Goal: Task Accomplishment & Management: Manage account settings

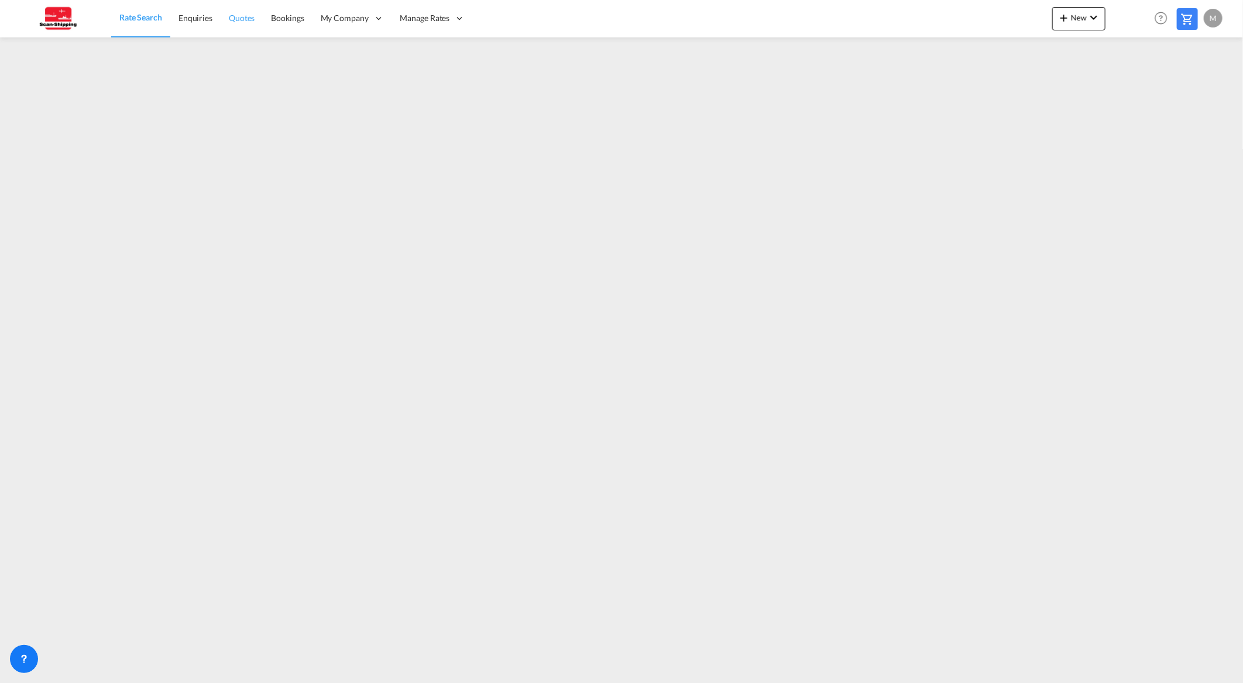
click at [248, 18] on span "Quotes" at bounding box center [242, 18] width 26 height 10
click at [140, 15] on span "Rate Search" at bounding box center [140, 18] width 42 height 10
click at [420, 92] on span "Sell Rates" at bounding box center [418, 94] width 34 height 10
click at [141, 16] on span "Rate Search" at bounding box center [140, 18] width 42 height 10
click at [196, 15] on span "Enquiries" at bounding box center [195, 18] width 34 height 10
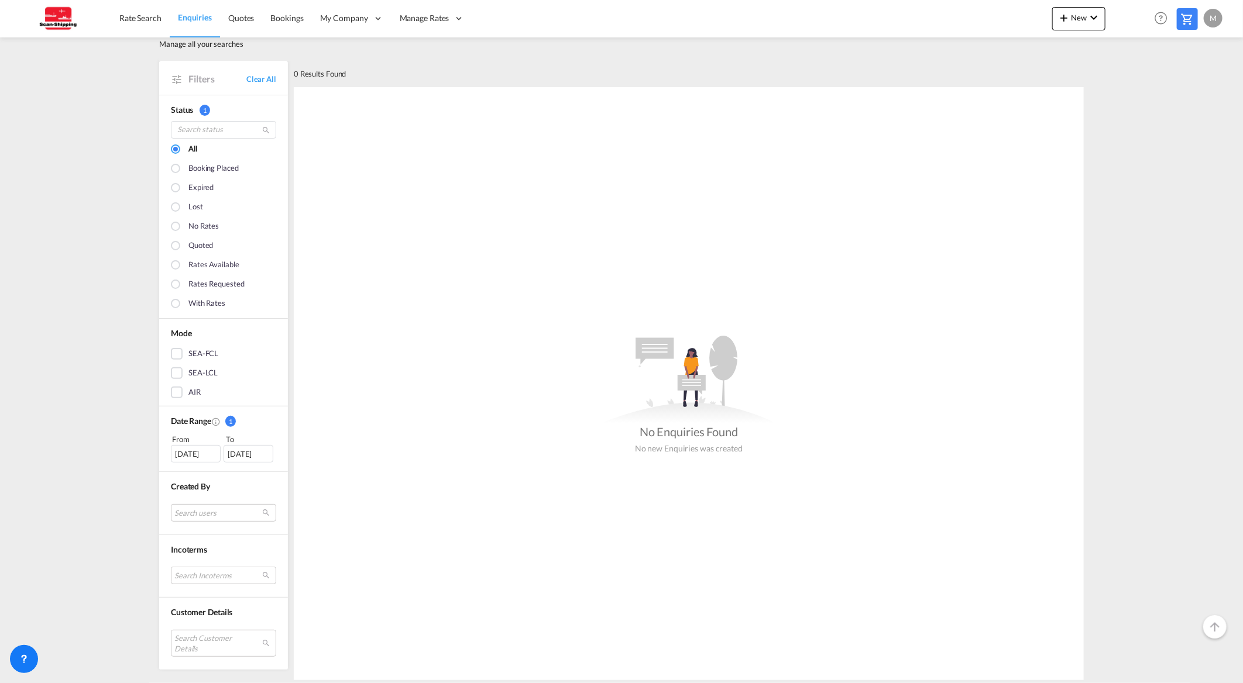
scroll to position [49, 0]
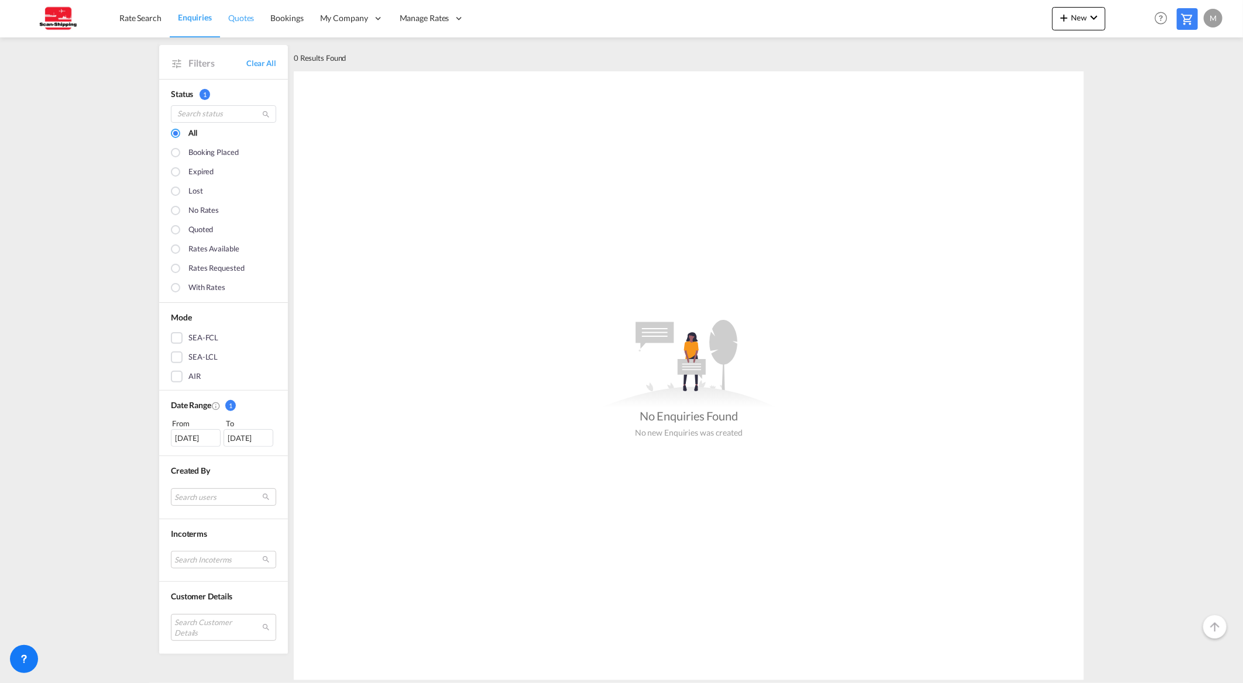
click at [237, 19] on span "Quotes" at bounding box center [241, 18] width 26 height 10
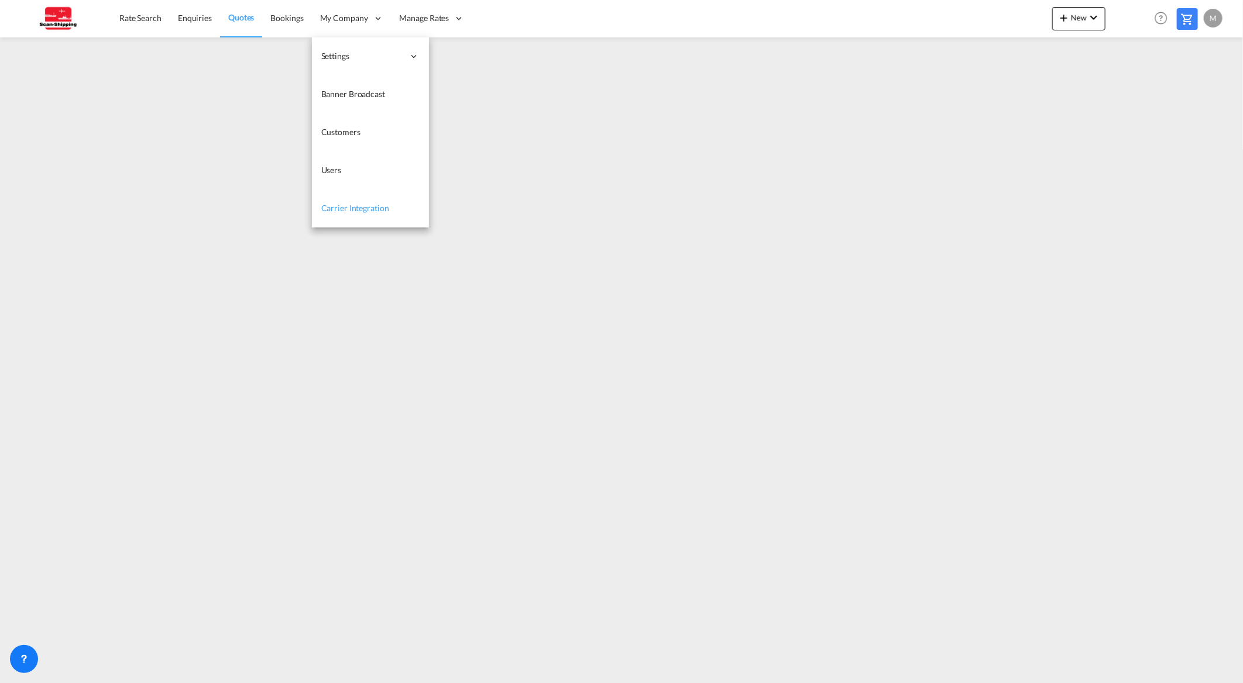
click at [348, 206] on span "Carrier Integration" at bounding box center [355, 208] width 68 height 10
click at [342, 169] on link "Users" at bounding box center [370, 171] width 117 height 38
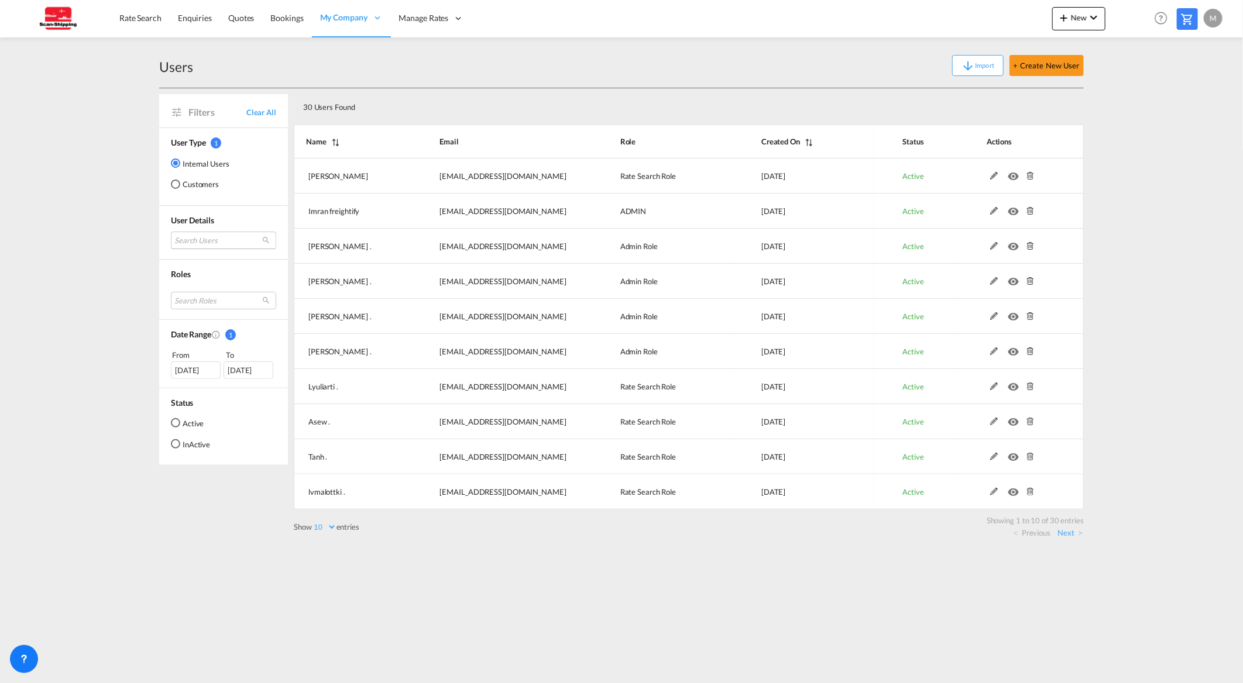
click at [205, 237] on md-select "Search Users [PERSON_NAME] [EMAIL_ADDRESS][DOMAIN_NAME] imran freightify [EMAIL…" at bounding box center [223, 241] width 105 height 18
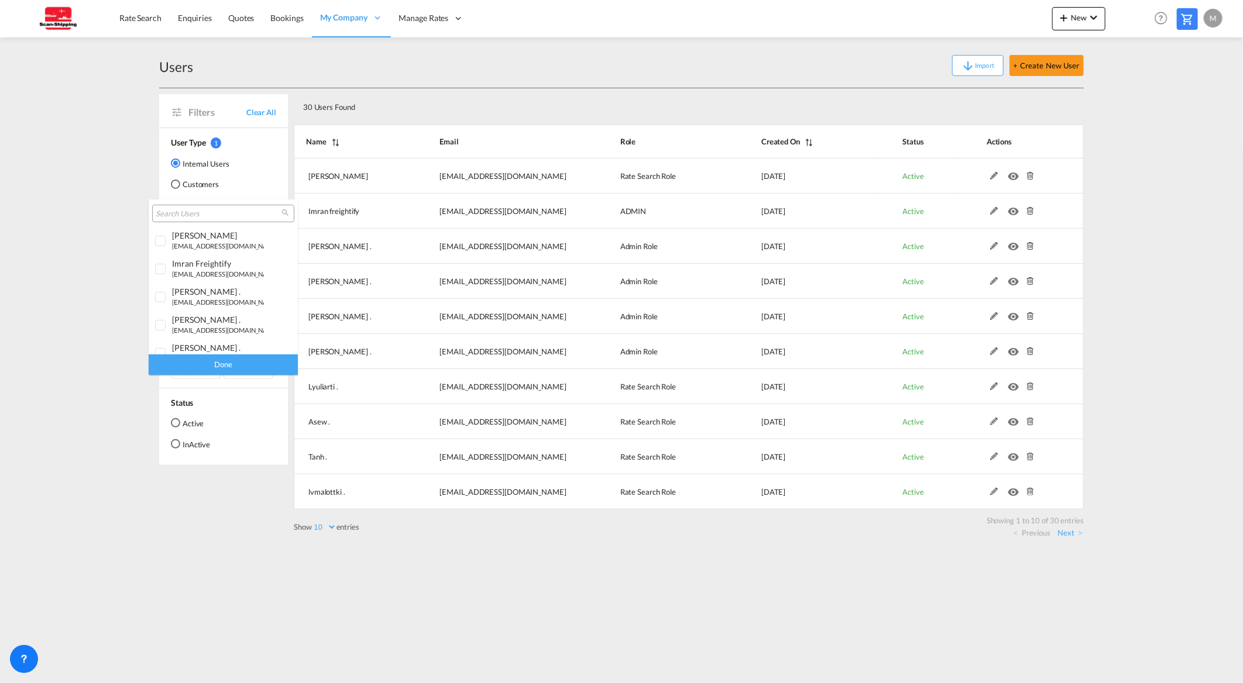
click at [197, 212] on input "search" at bounding box center [219, 214] width 126 height 11
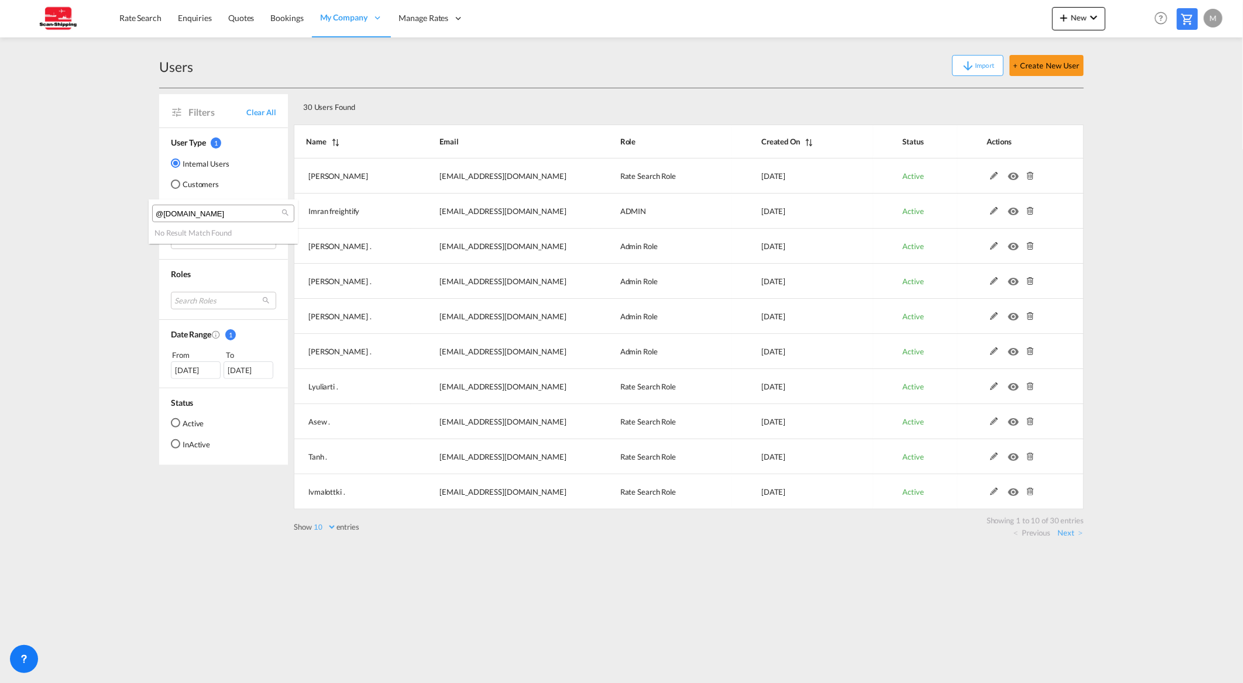
click at [162, 215] on input "@[DOMAIN_NAME]" at bounding box center [219, 214] width 126 height 11
click at [196, 211] on input "@[DOMAIN_NAME]" at bounding box center [219, 214] width 126 height 11
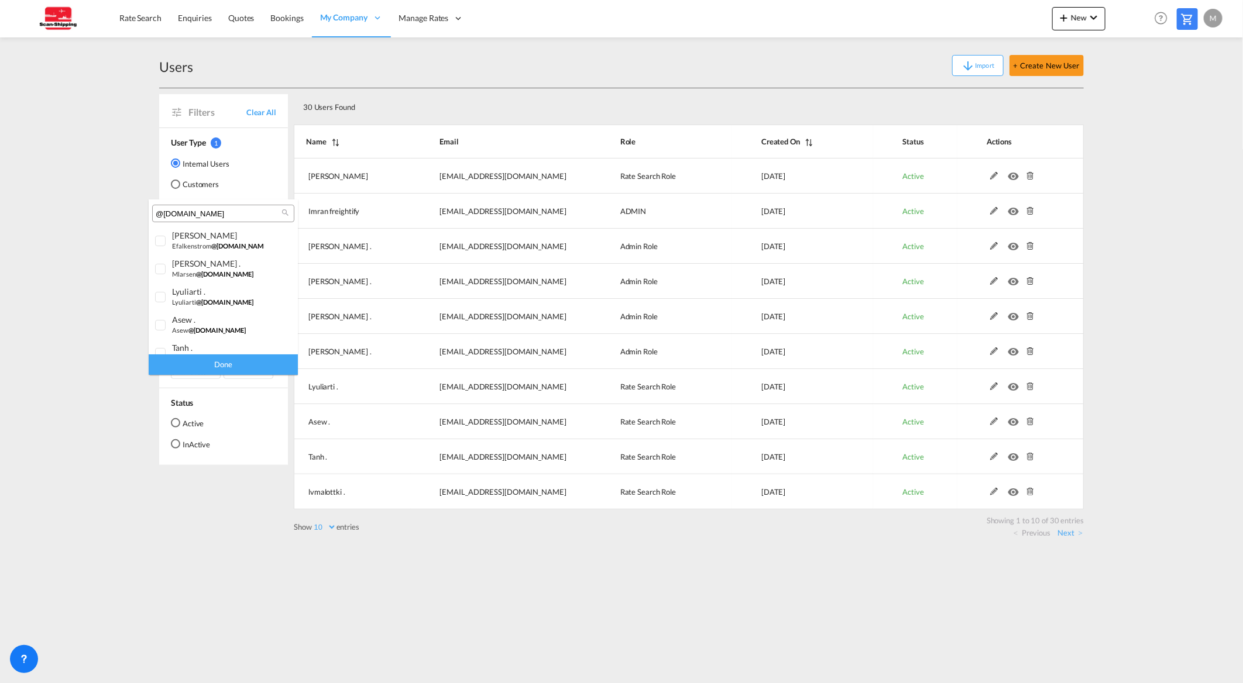
type input "@[DOMAIN_NAME]"
click at [220, 363] on div "Done" at bounding box center [223, 365] width 149 height 20
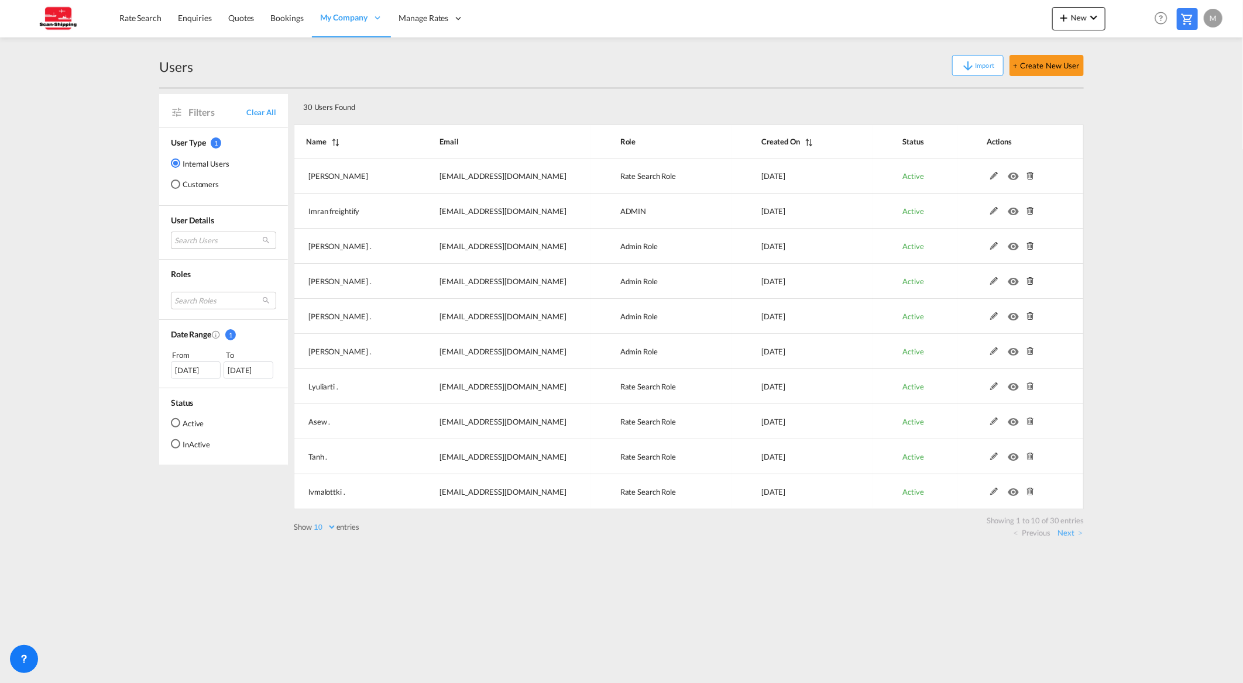
click at [229, 234] on md-select "Search Users" at bounding box center [223, 241] width 105 height 18
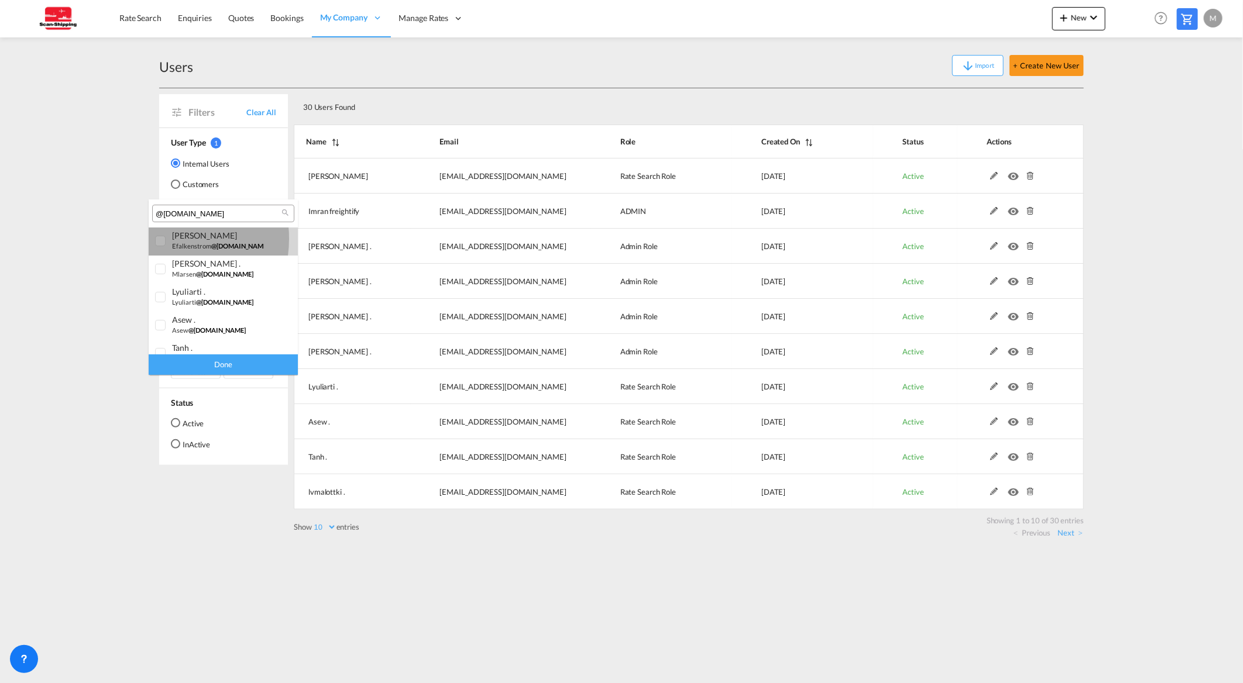
click at [164, 239] on div at bounding box center [161, 242] width 12 height 12
click at [160, 266] on div at bounding box center [161, 270] width 12 height 12
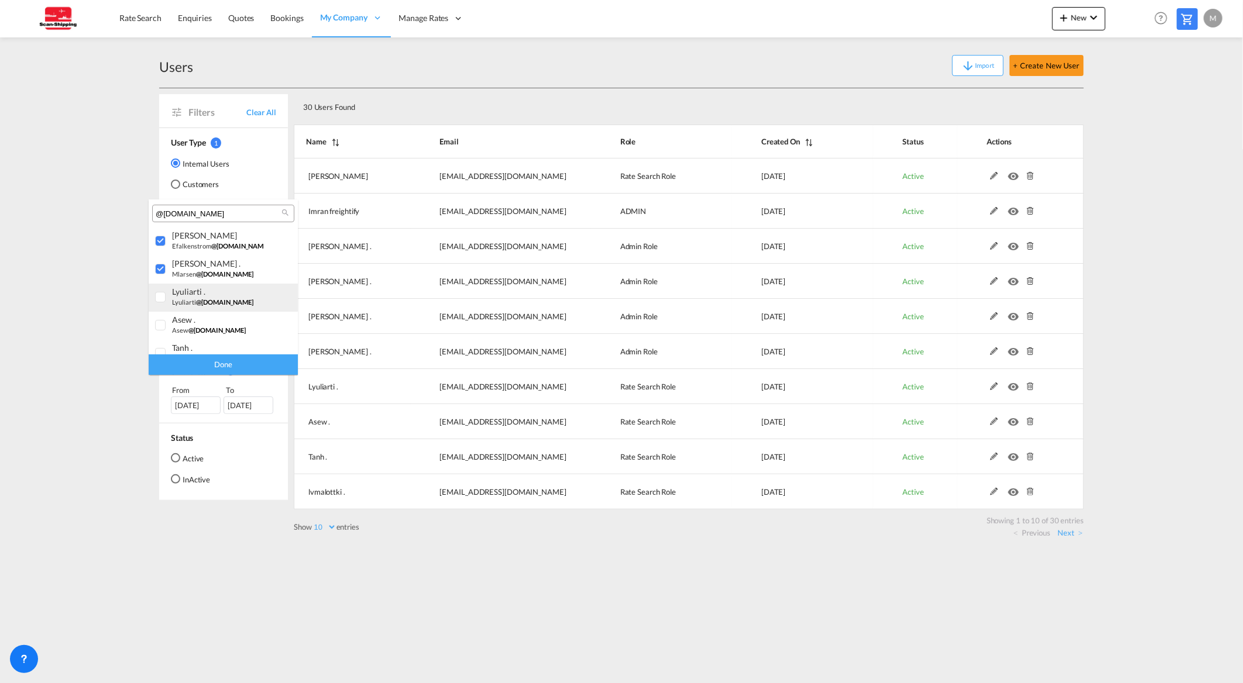
click at [159, 298] on div at bounding box center [161, 298] width 12 height 12
click at [158, 324] on div at bounding box center [161, 326] width 12 height 12
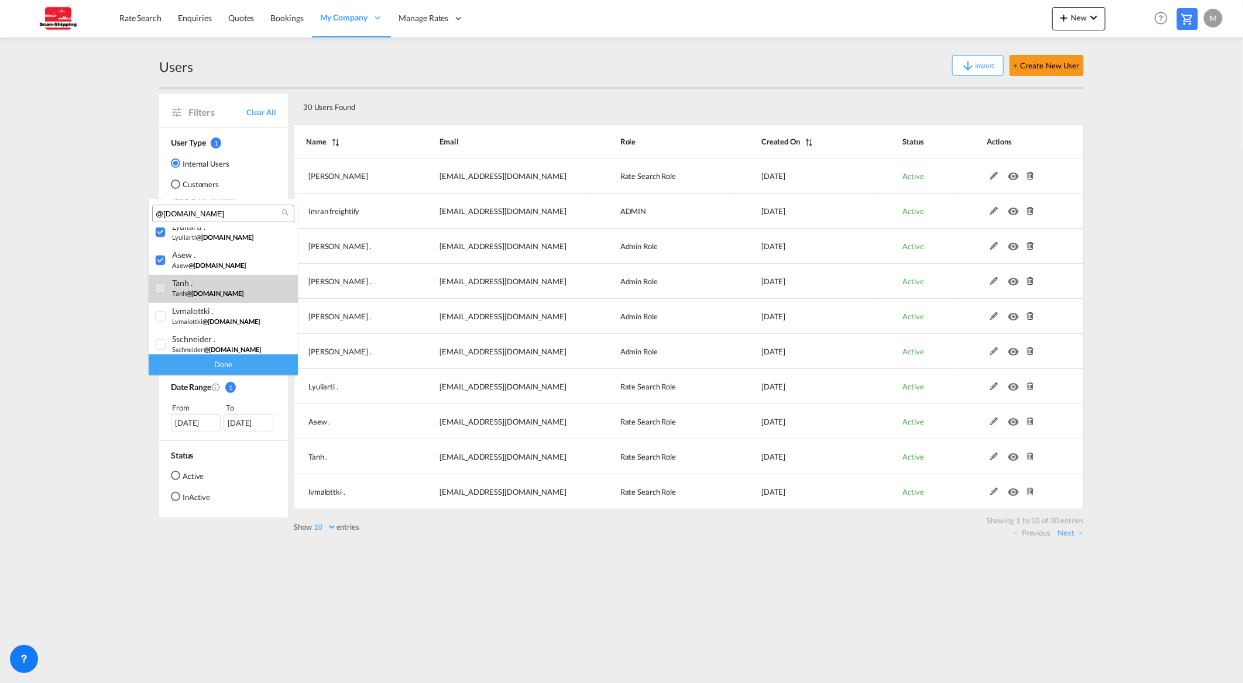
click at [159, 286] on div at bounding box center [161, 289] width 12 height 12
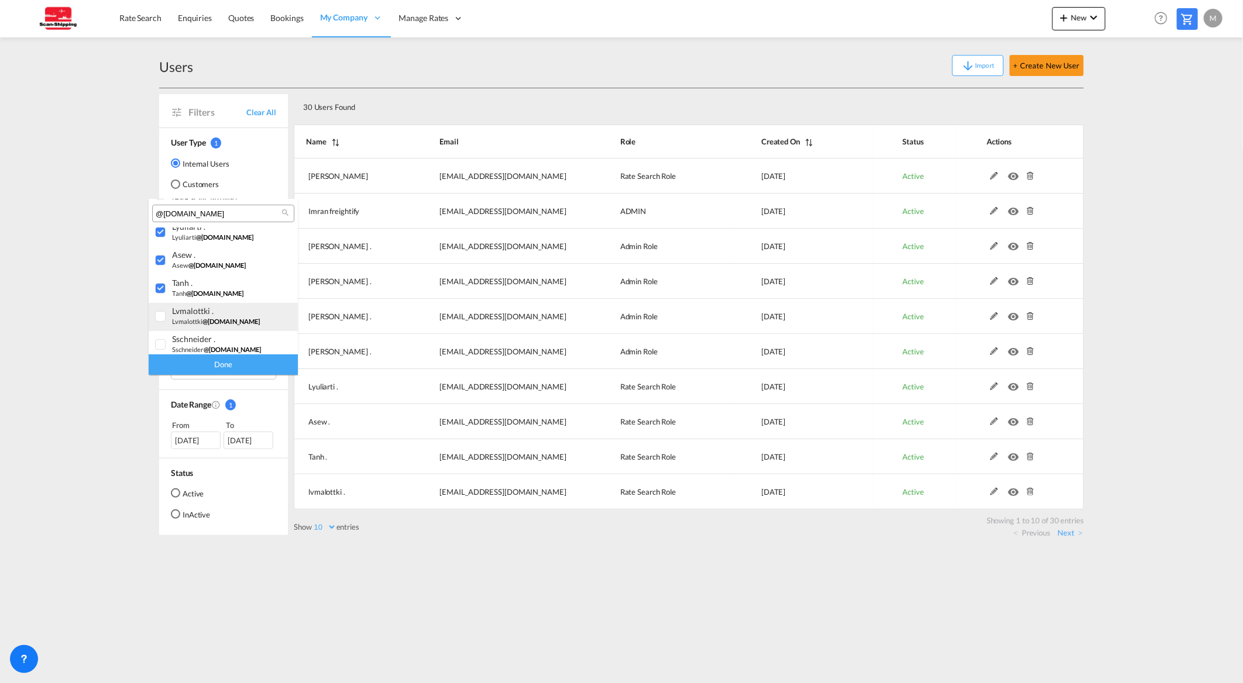
click at [155, 314] on div at bounding box center [161, 317] width 12 height 12
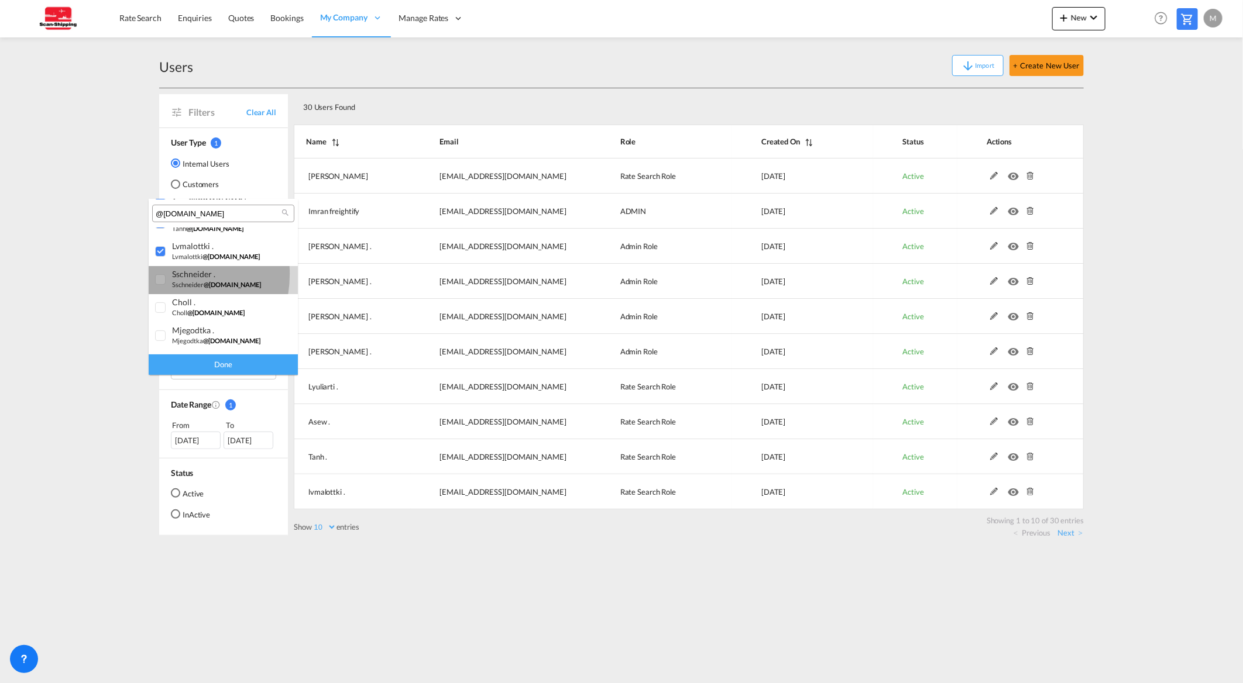
click at [164, 274] on div at bounding box center [161, 280] width 12 height 12
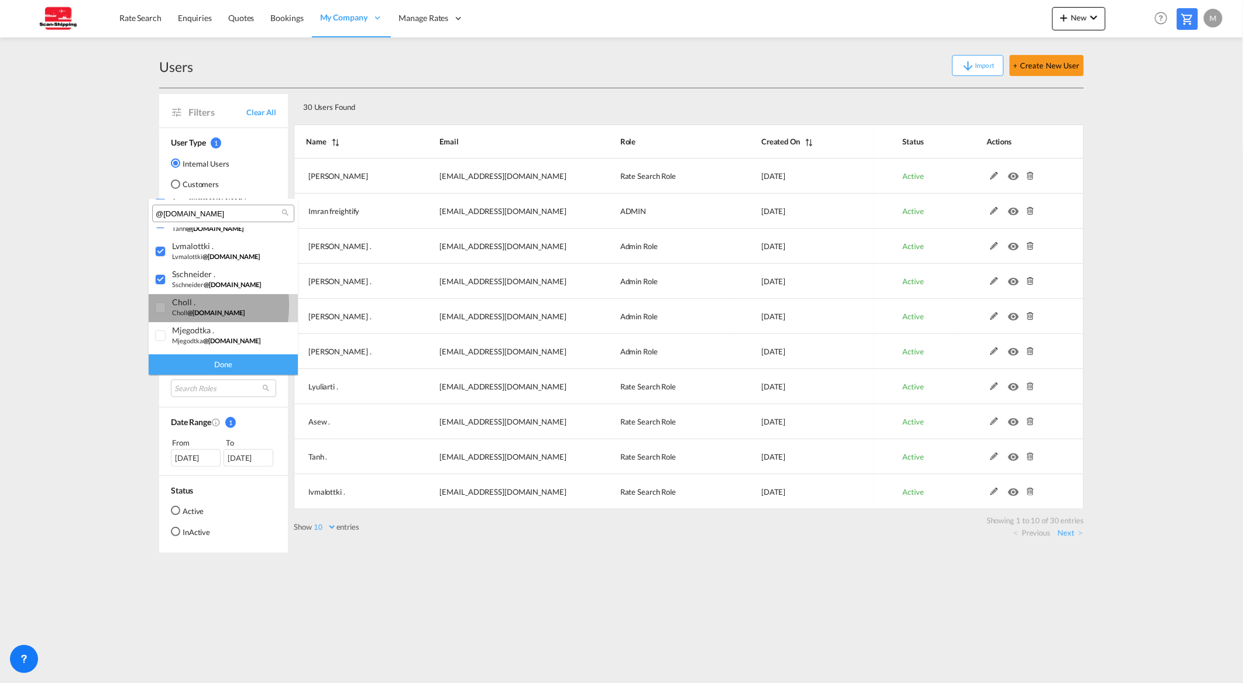
click at [164, 305] on div at bounding box center [161, 309] width 12 height 12
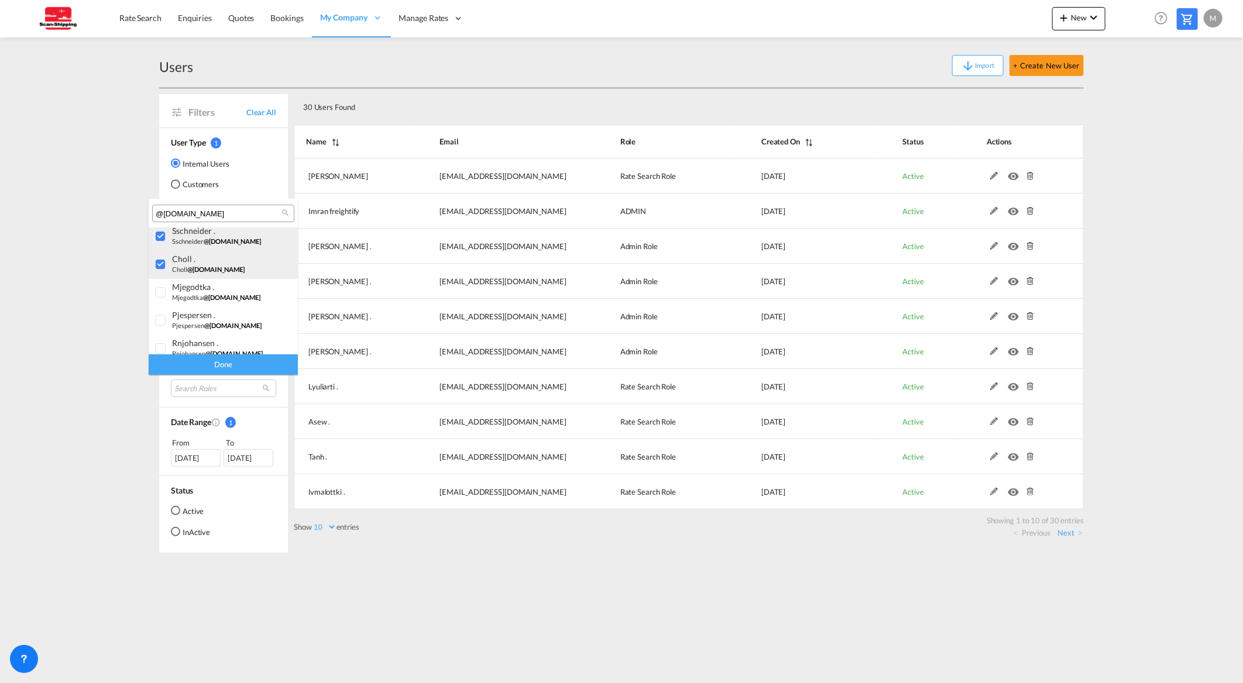
scroll to position [195, 0]
click at [163, 267] on div at bounding box center [161, 272] width 12 height 12
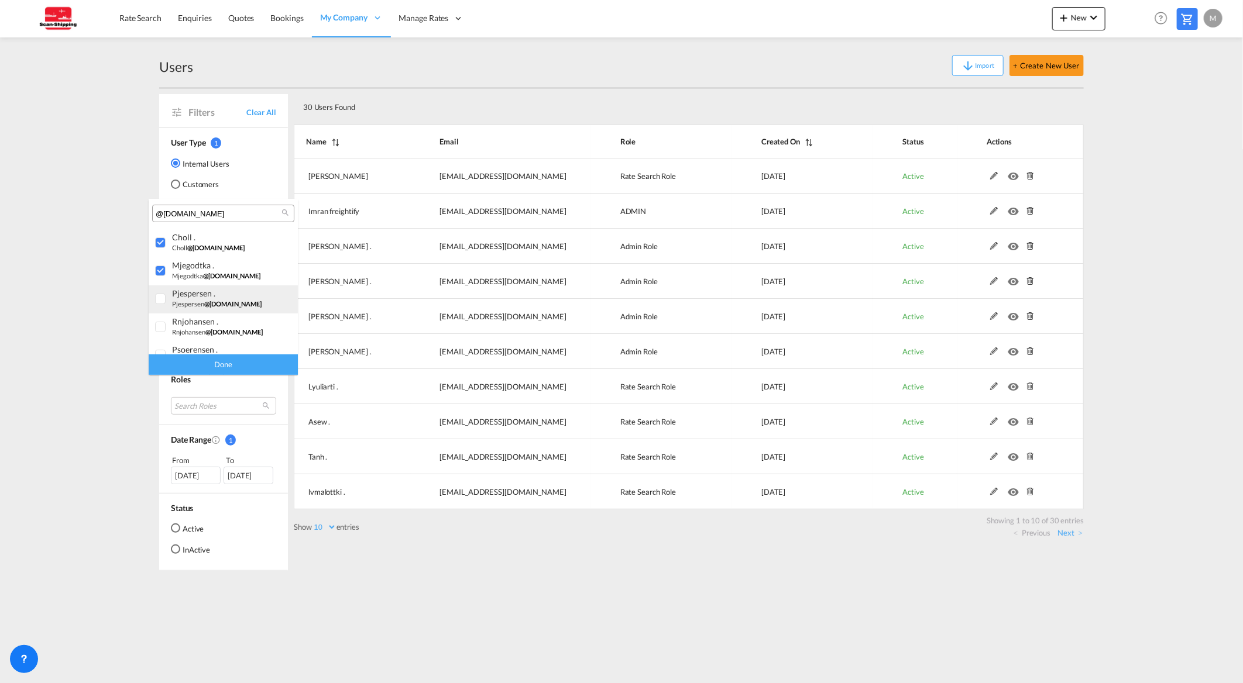
click at [159, 300] on div at bounding box center [161, 300] width 12 height 12
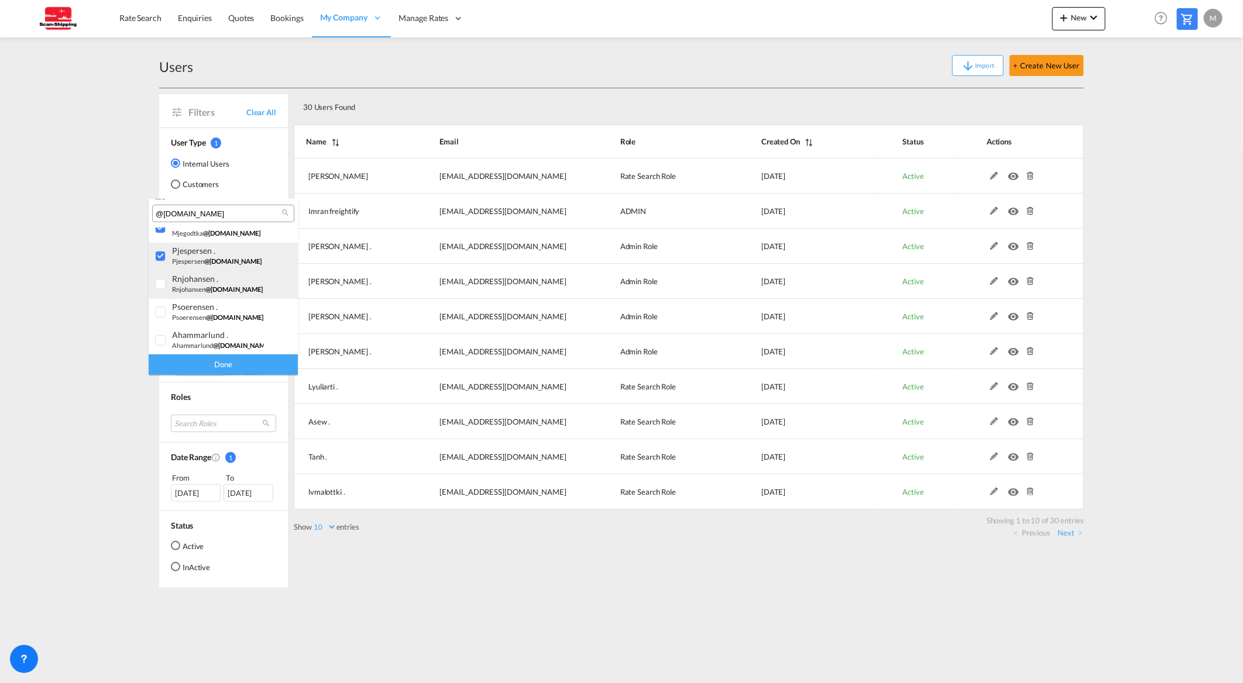
scroll to position [260, 0]
click at [164, 257] on div at bounding box center [161, 263] width 12 height 12
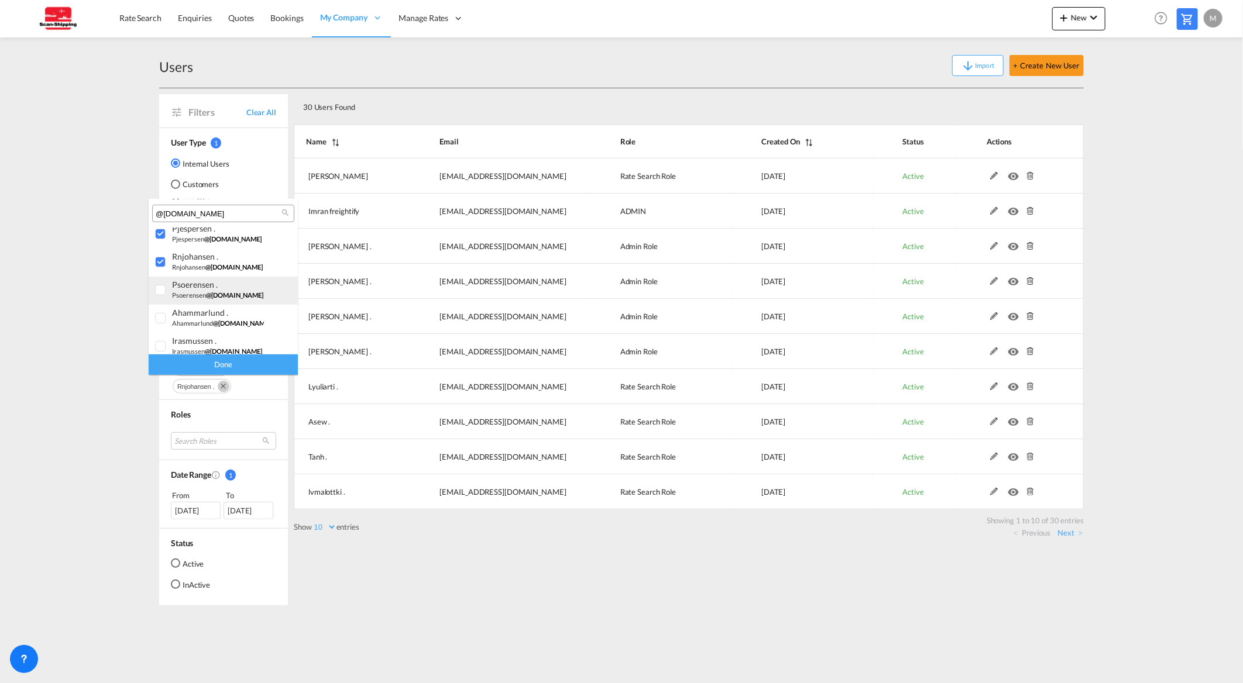
click at [161, 285] on div at bounding box center [161, 291] width 12 height 12
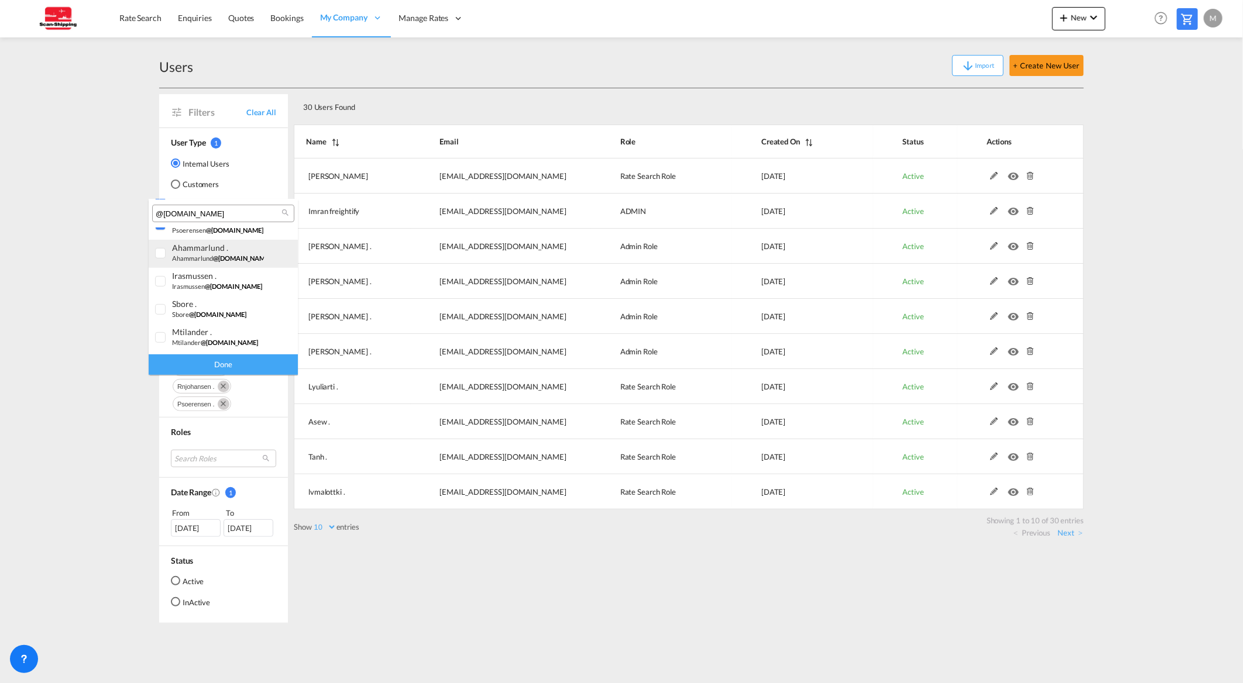
click at [162, 250] on div at bounding box center [161, 254] width 12 height 12
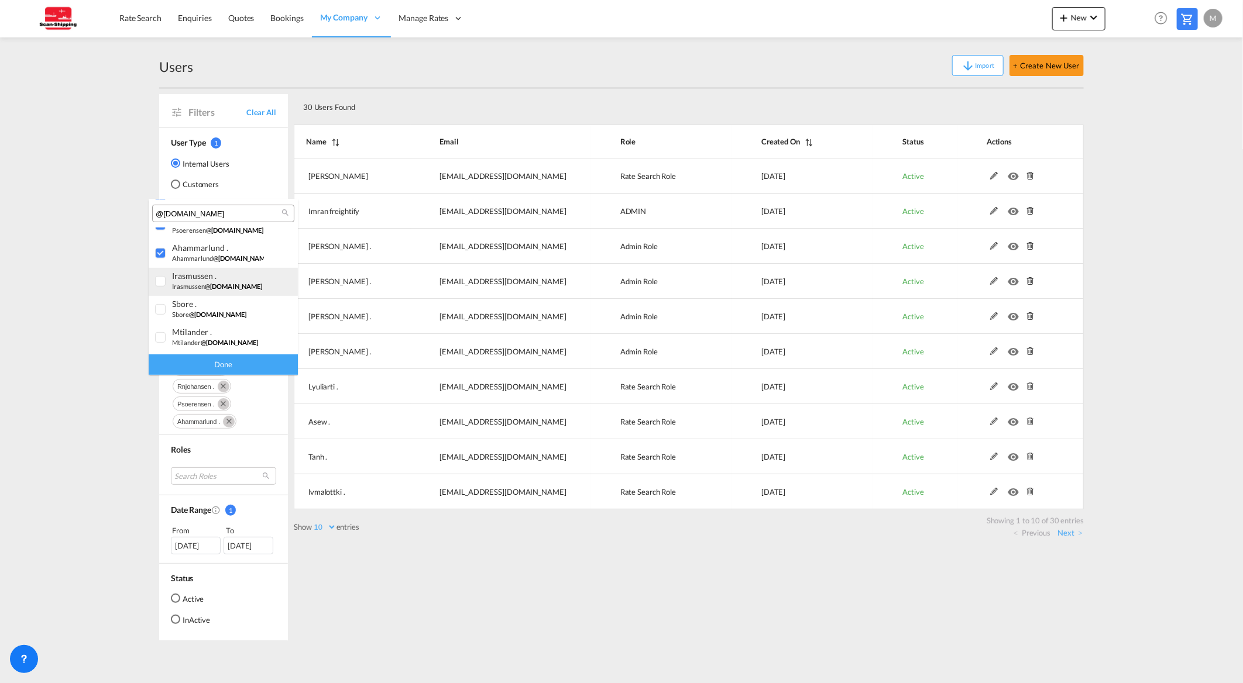
click at [162, 277] on div at bounding box center [161, 282] width 12 height 12
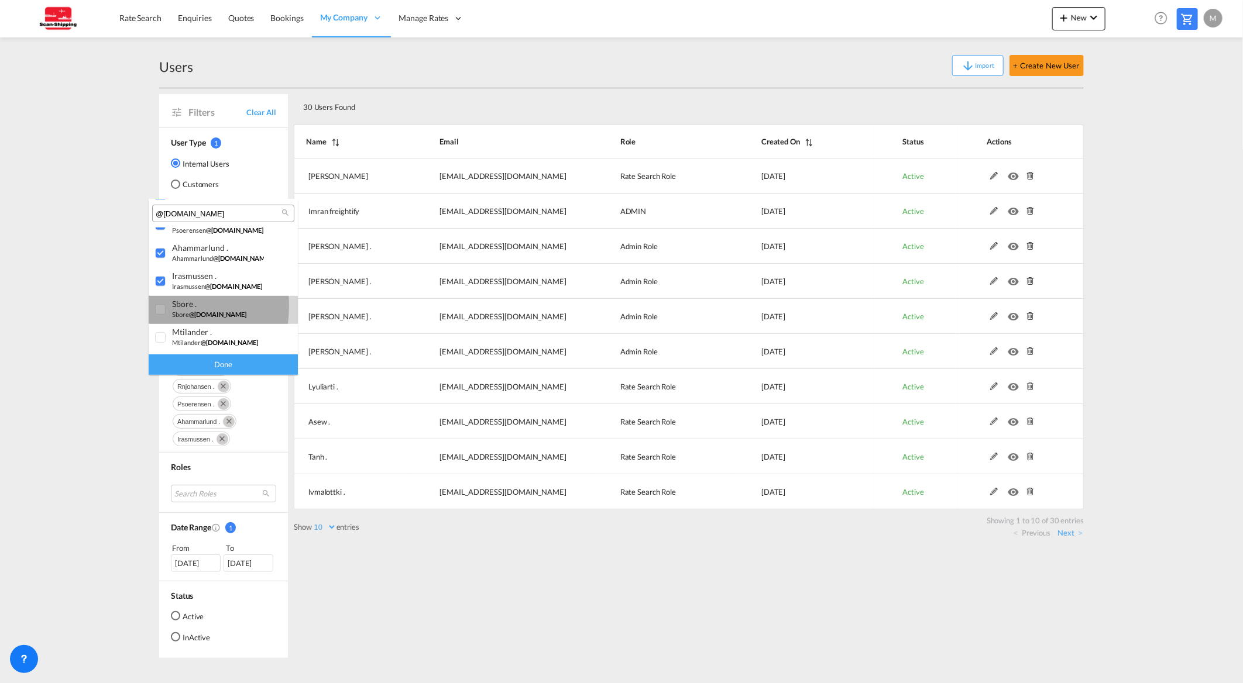
click at [159, 306] on div at bounding box center [161, 310] width 12 height 12
click at [162, 312] on div at bounding box center [161, 313] width 12 height 12
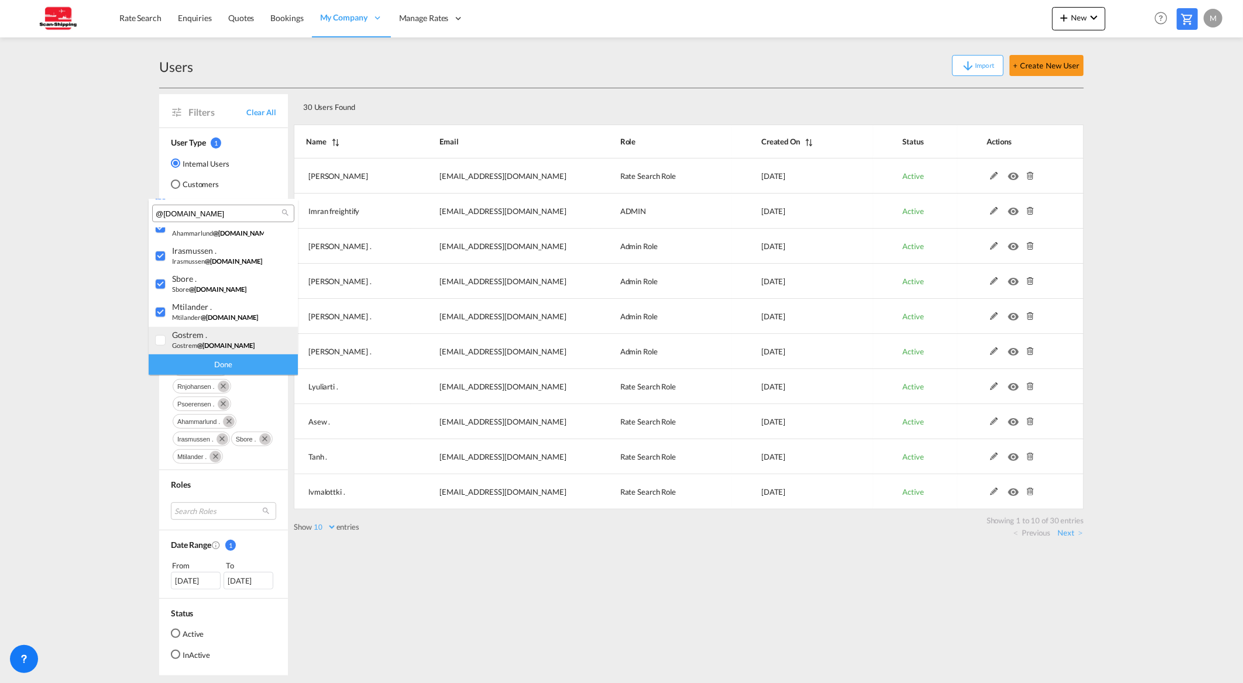
click at [159, 338] on div at bounding box center [161, 341] width 12 height 12
click at [206, 362] on div "Done" at bounding box center [223, 365] width 149 height 20
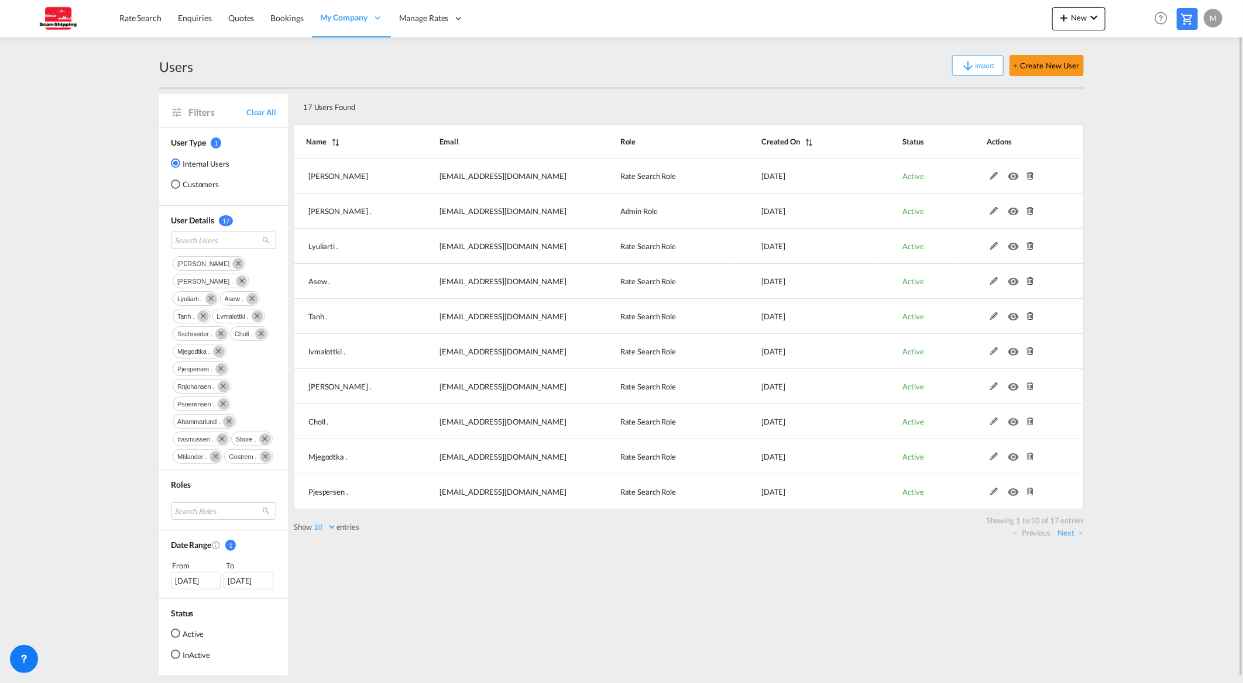
click at [325, 527] on select "10 25 50 100" at bounding box center [324, 528] width 25 height 10
select select "50"
click at [313, 523] on select "10 25 50 100" at bounding box center [324, 528] width 25 height 10
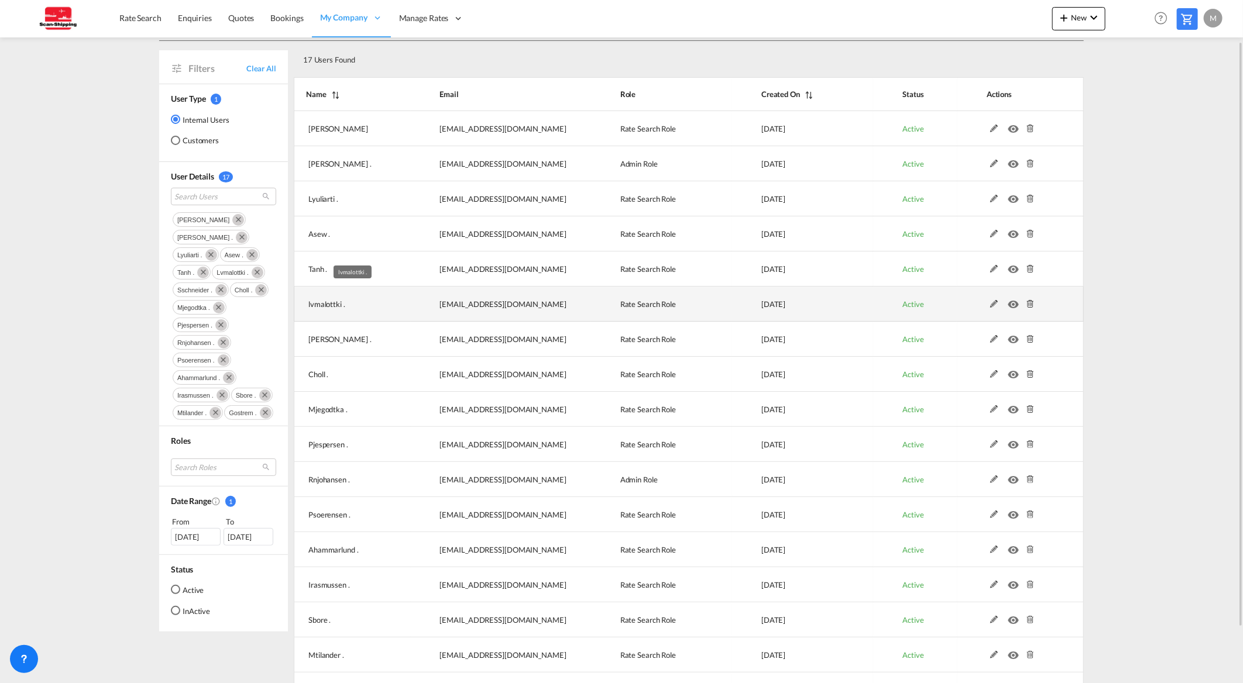
scroll to position [112, 0]
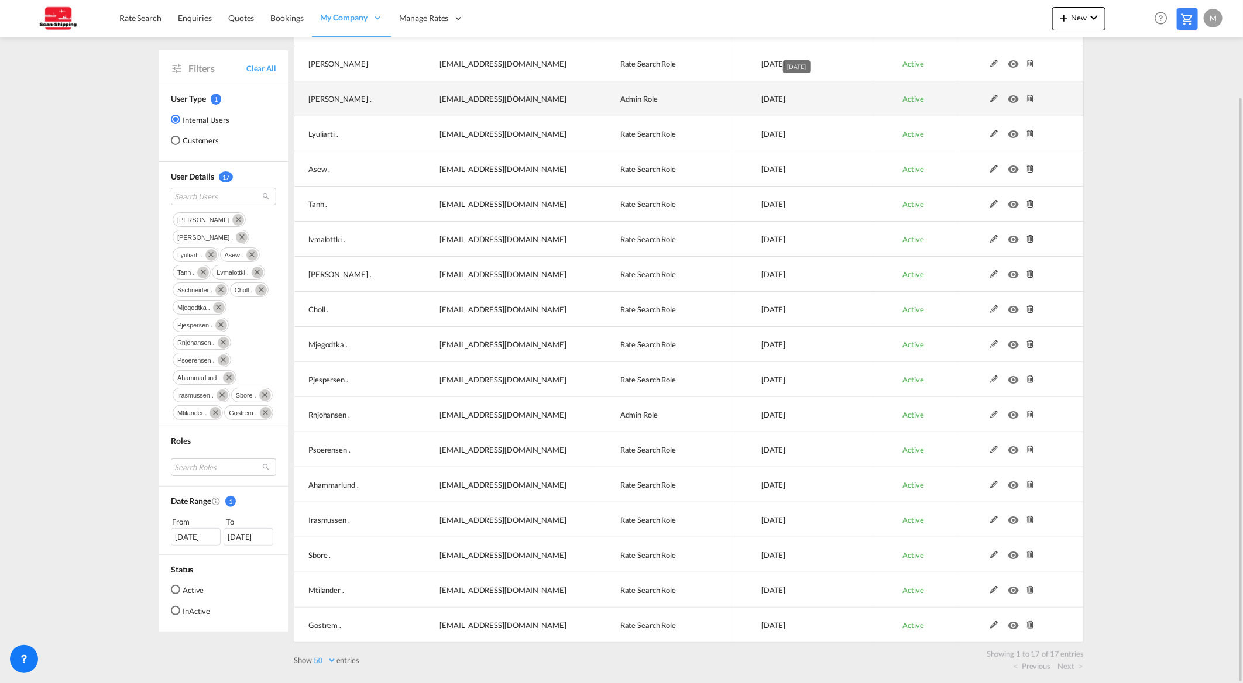
drag, startPoint x: 550, startPoint y: 105, endPoint x: 815, endPoint y: 104, distance: 265.1
click at [815, 104] on tr "[PERSON_NAME] . [EMAIL_ADDRESS][DOMAIN_NAME] Admin Role [DATE] Active" at bounding box center [689, 98] width 790 height 35
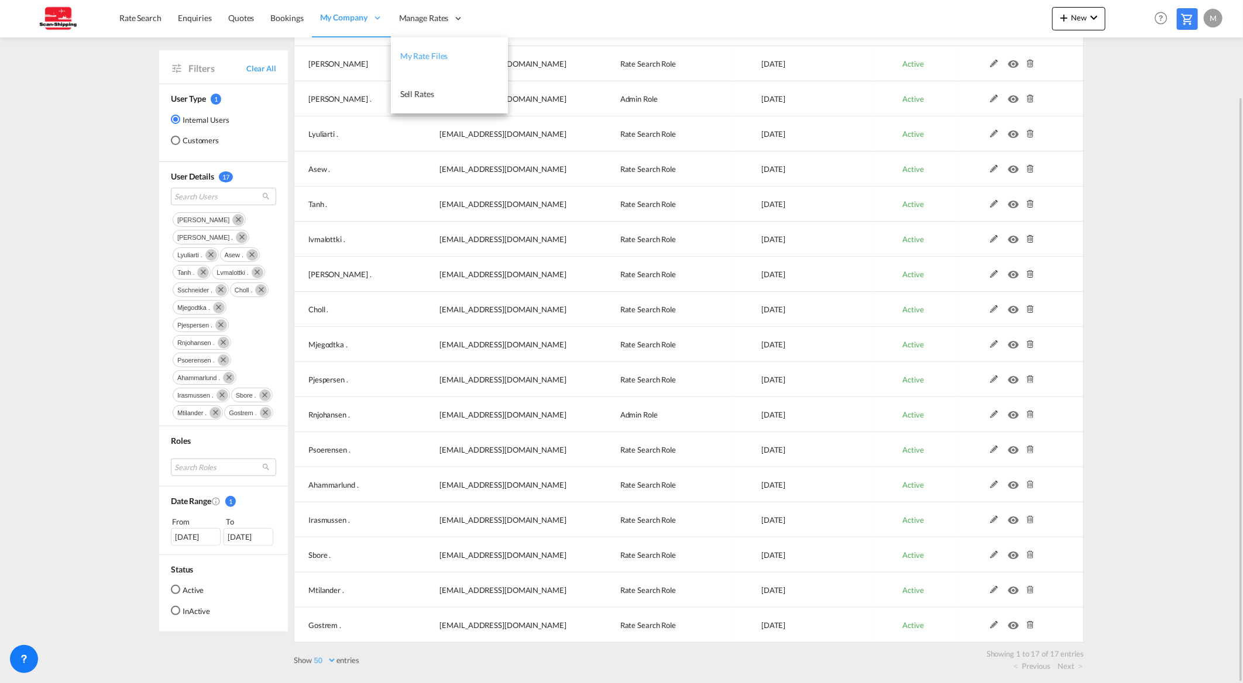
click at [418, 51] on span "My Rate Files" at bounding box center [424, 56] width 48 height 10
